Goal: Communication & Community: Answer question/provide support

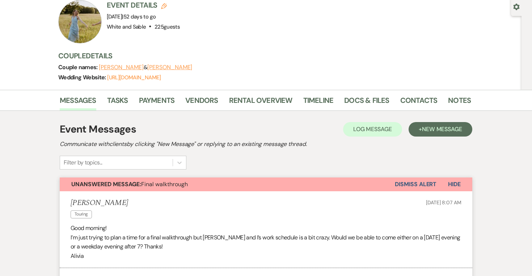
scroll to position [46, 0]
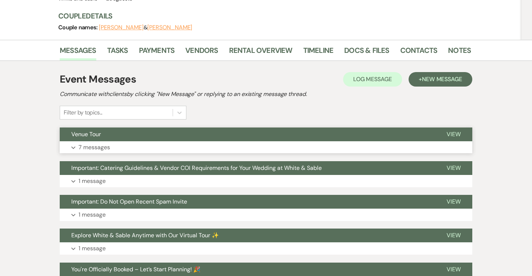
click at [95, 143] on p "7 messages" at bounding box center [94, 147] width 31 height 9
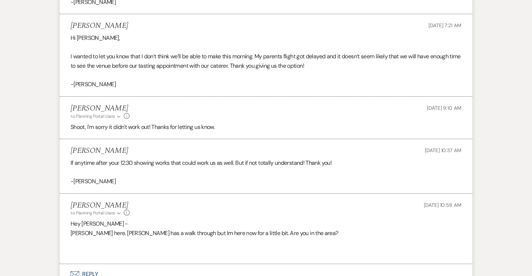
scroll to position [529, 0]
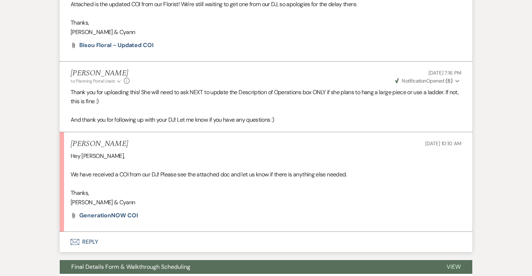
click at [126, 173] on li "[PERSON_NAME] [DATE] 10:10 AM Hey [PERSON_NAME], We have received a COI from ou…" at bounding box center [266, 182] width 413 height 100
click at [125, 211] on span "GenerationNOW COI" at bounding box center [108, 215] width 59 height 8
click at [95, 232] on button "Envelope Reply" at bounding box center [266, 242] width 413 height 20
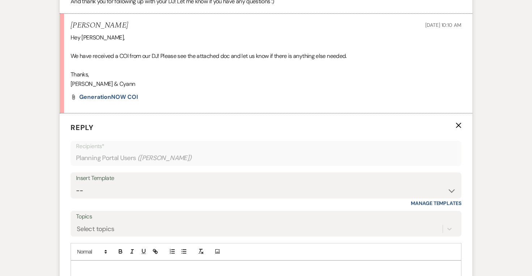
scroll to position [1383, 0]
click at [91, 239] on form "Reply X Recipients* Planning Portal Users ( Cyann Nielsen, Lily ) Insert Templa…" at bounding box center [266, 220] width 413 height 214
click at [89, 264] on p at bounding box center [265, 268] width 379 height 8
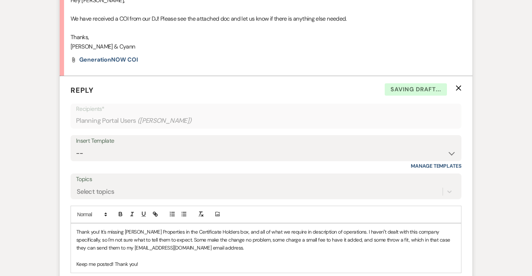
scroll to position [1428, 0]
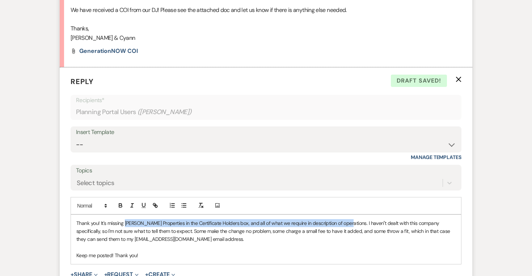
drag, startPoint x: 345, startPoint y: 185, endPoint x: 125, endPoint y: 183, distance: 219.7
click at [125, 219] on p "Thank you! It's missing Paxton Properties in the Certificate Holders box, and a…" at bounding box center [265, 231] width 379 height 24
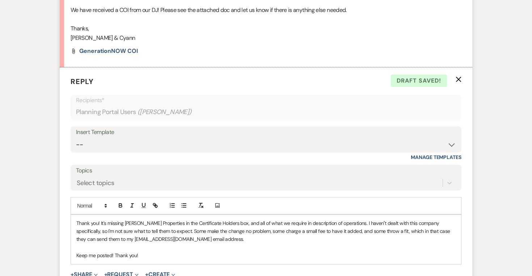
click at [261, 219] on p "Thank you! It's missing Paxton Properties in the Certificate Holders box, and a…" at bounding box center [265, 231] width 379 height 24
